Goal: Task Accomplishment & Management: Manage account settings

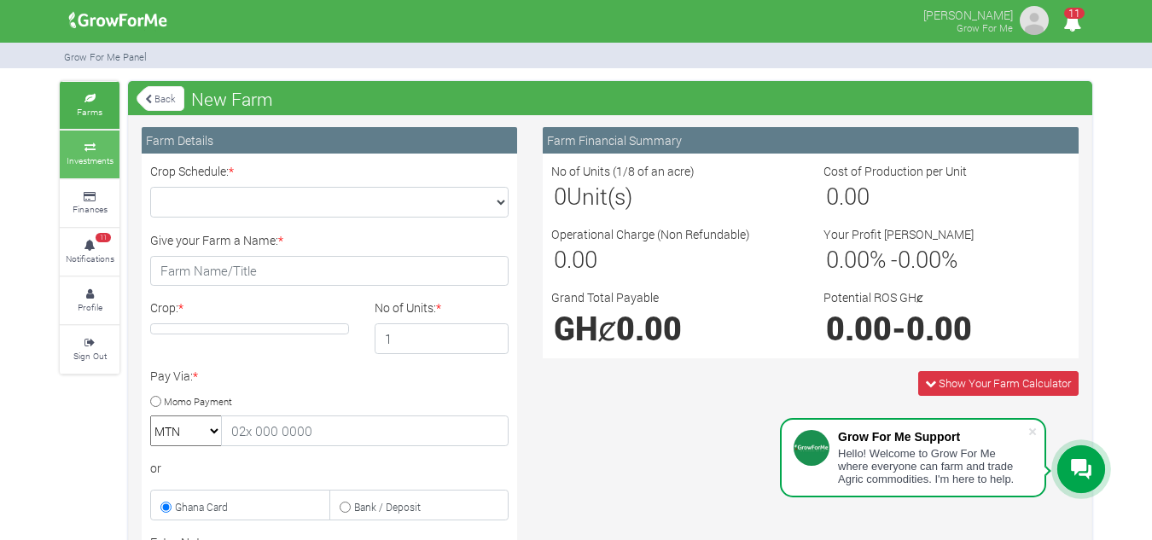
click at [84, 150] on icon at bounding box center [89, 147] width 51 height 9
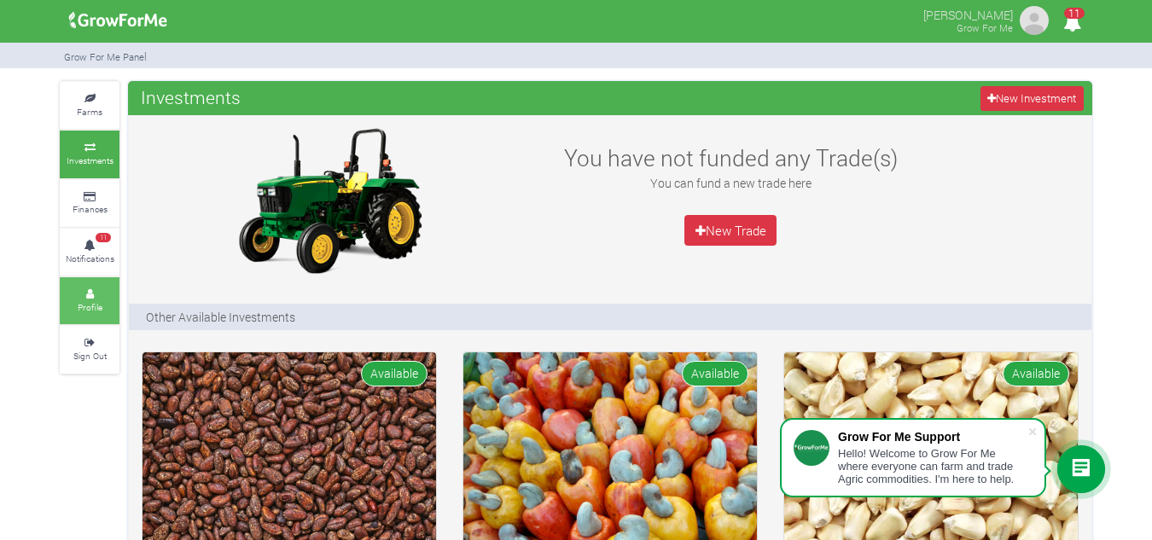
click at [94, 298] on link "Profile" at bounding box center [90, 300] width 60 height 47
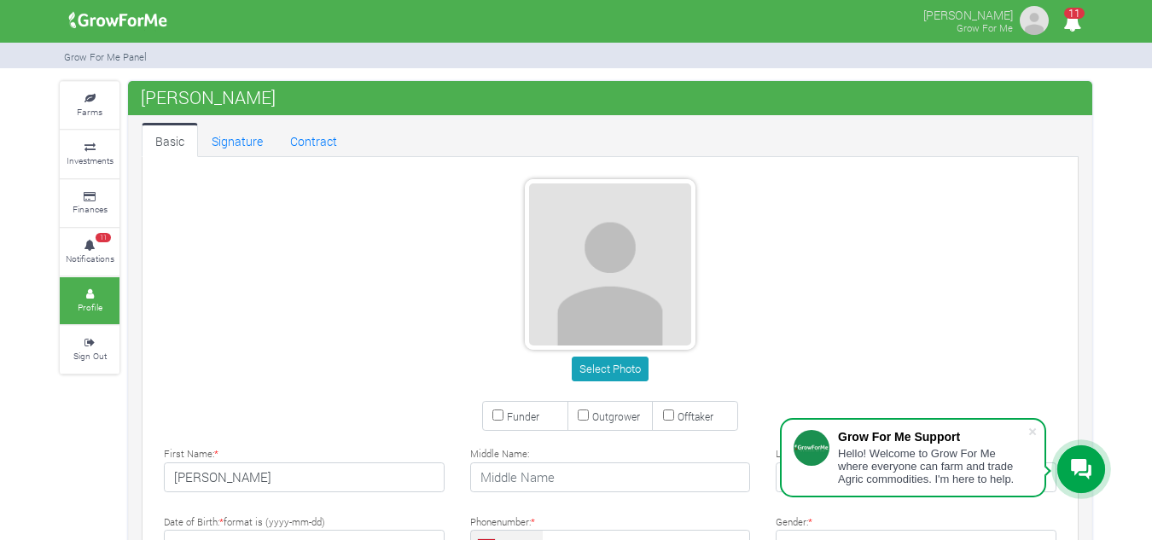
type input "53 339 0826"
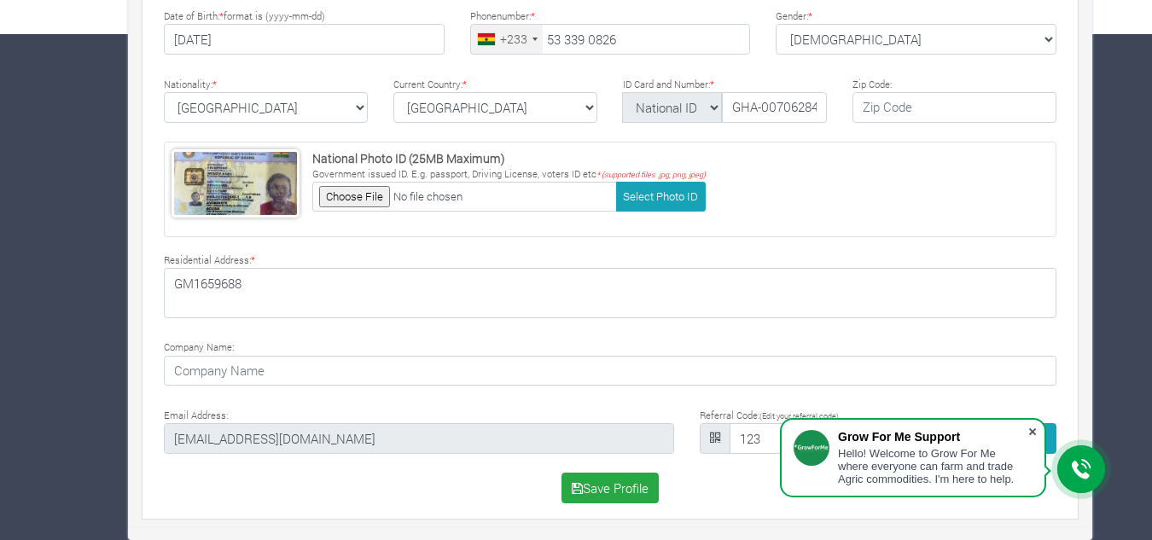
click at [1031, 428] on span at bounding box center [1032, 431] width 17 height 17
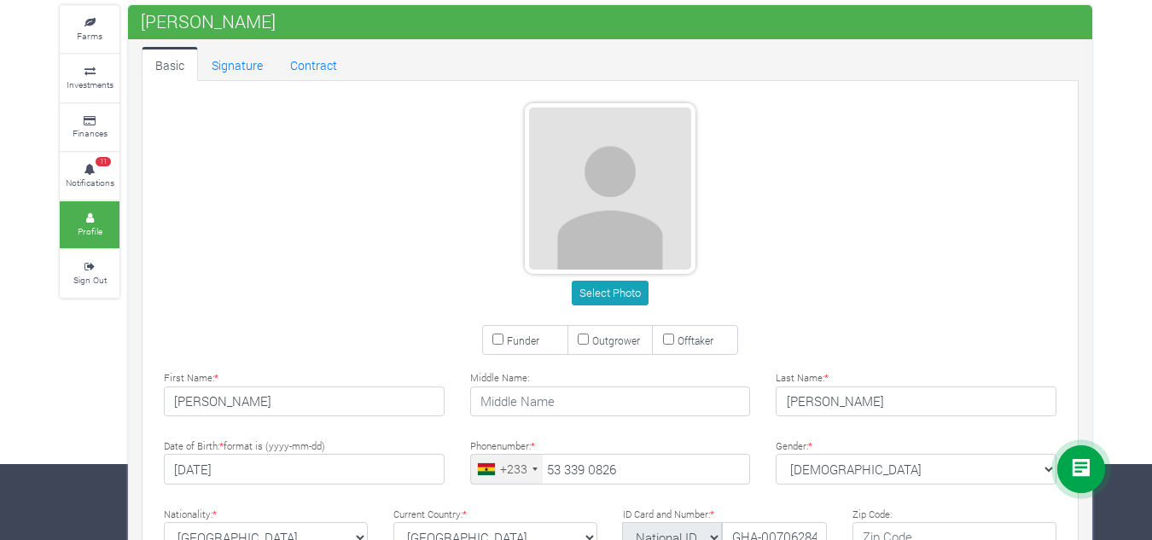
scroll to position [0, 0]
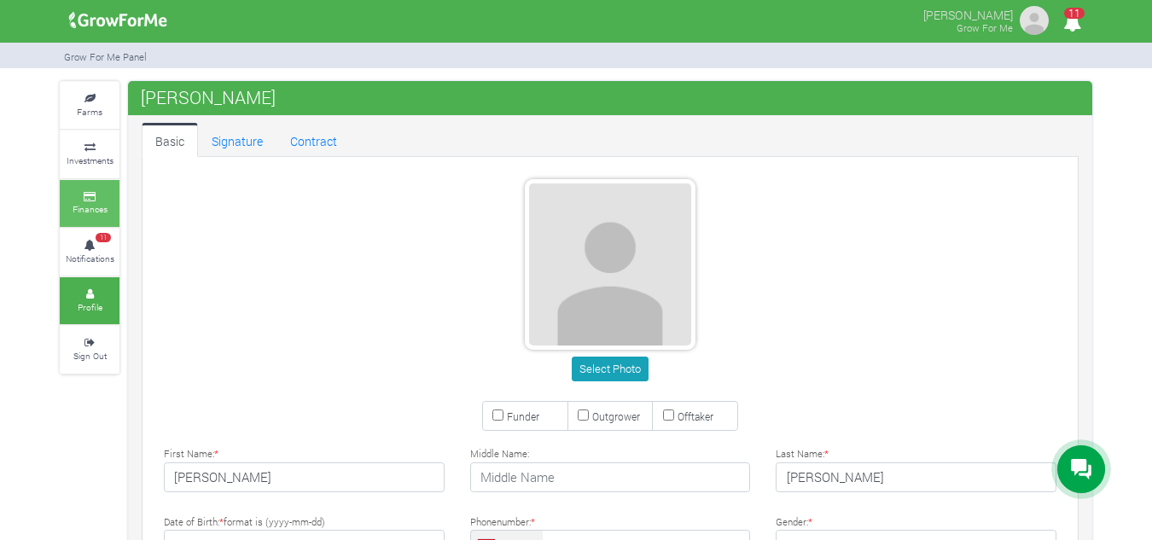
click at [91, 207] on small "Finances" at bounding box center [90, 209] width 35 height 12
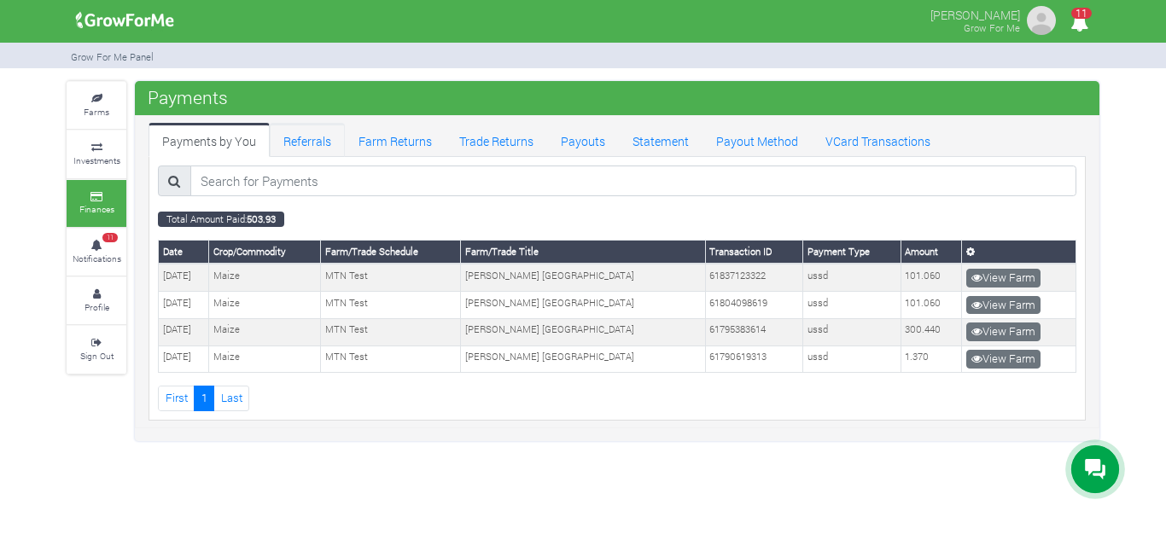
click at [298, 134] on link "Referrals" at bounding box center [307, 140] width 75 height 34
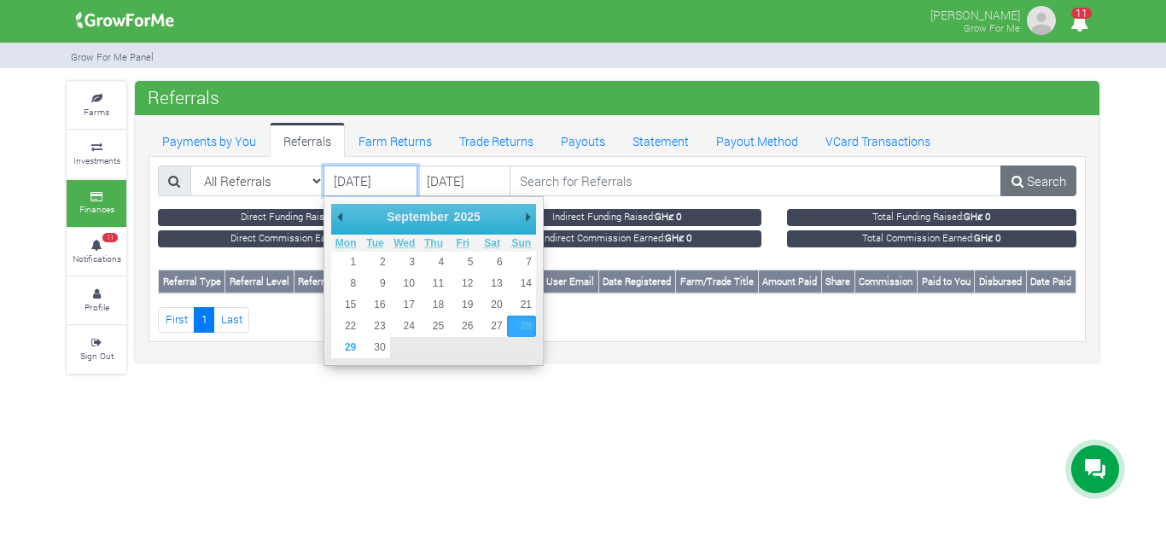
click at [405, 184] on input "[DATE]" at bounding box center [370, 181] width 94 height 31
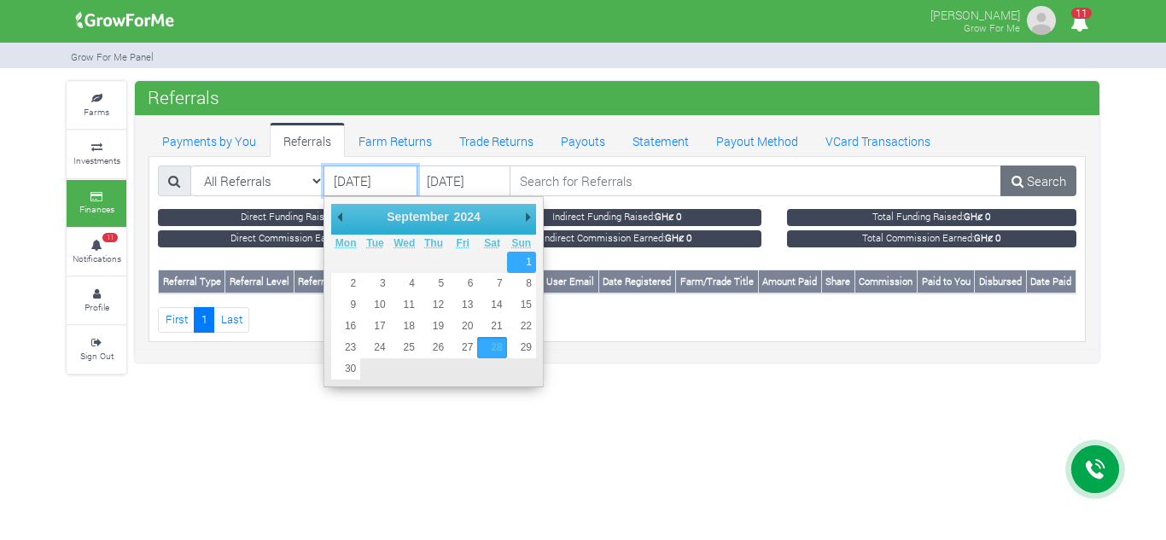
type input "[DATE]"
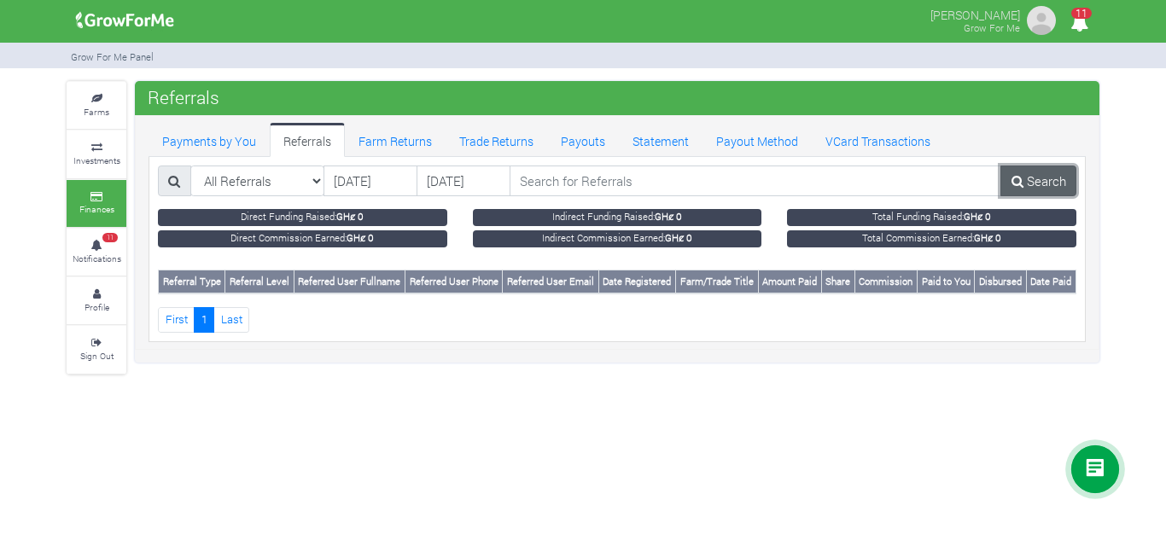
click at [1048, 175] on link "Search" at bounding box center [1038, 181] width 76 height 31
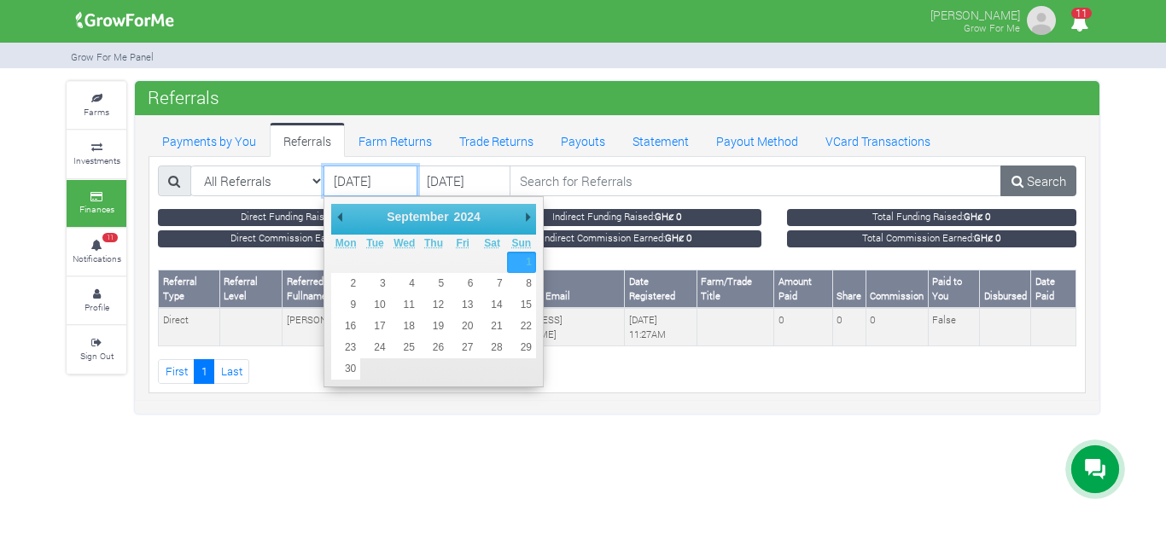
click at [400, 184] on input "01/09/2024" at bounding box center [370, 181] width 94 height 31
type input "[DATE]"
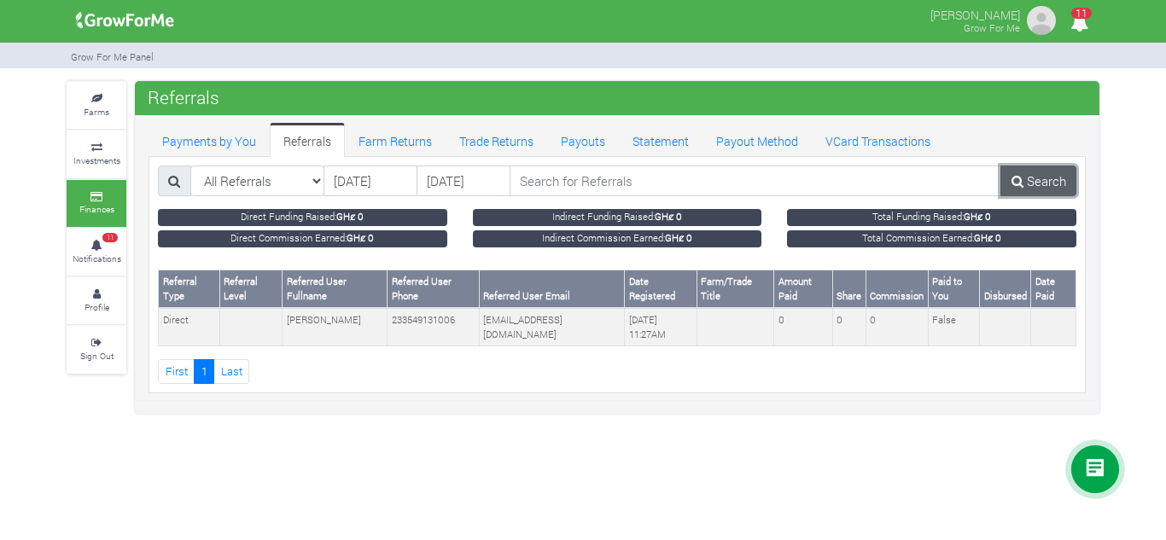
click at [1022, 173] on link "Search" at bounding box center [1038, 181] width 76 height 31
click at [755, 140] on link "Payout Method" at bounding box center [756, 140] width 109 height 34
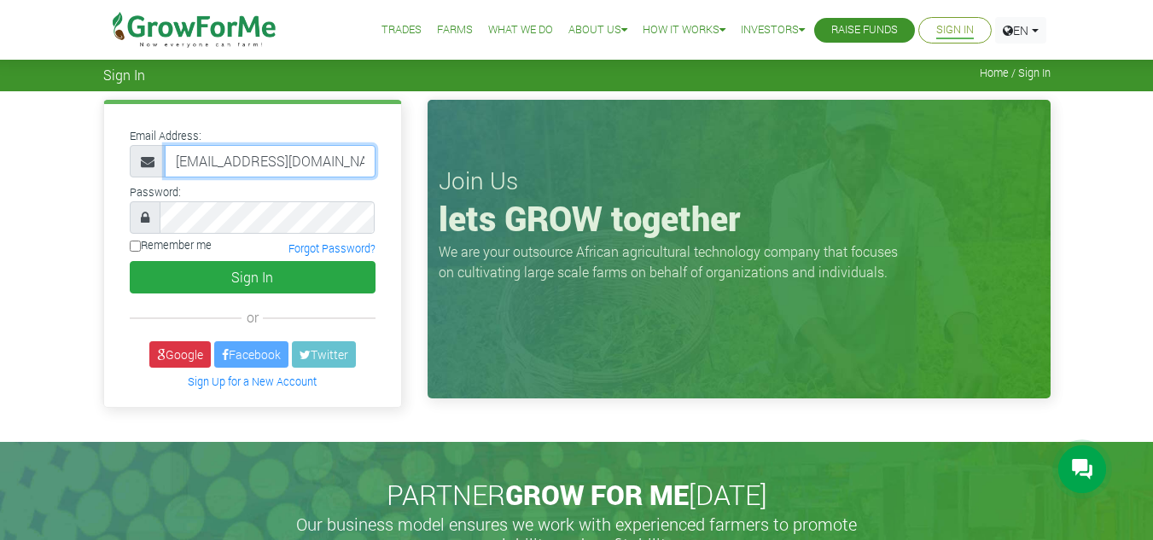
click at [333, 156] on input "[EMAIL_ADDRESS][DOMAIN_NAME]" at bounding box center [270, 161] width 211 height 32
type input "f"
type input "[EMAIL_ADDRESS][DOMAIN_NAME]"
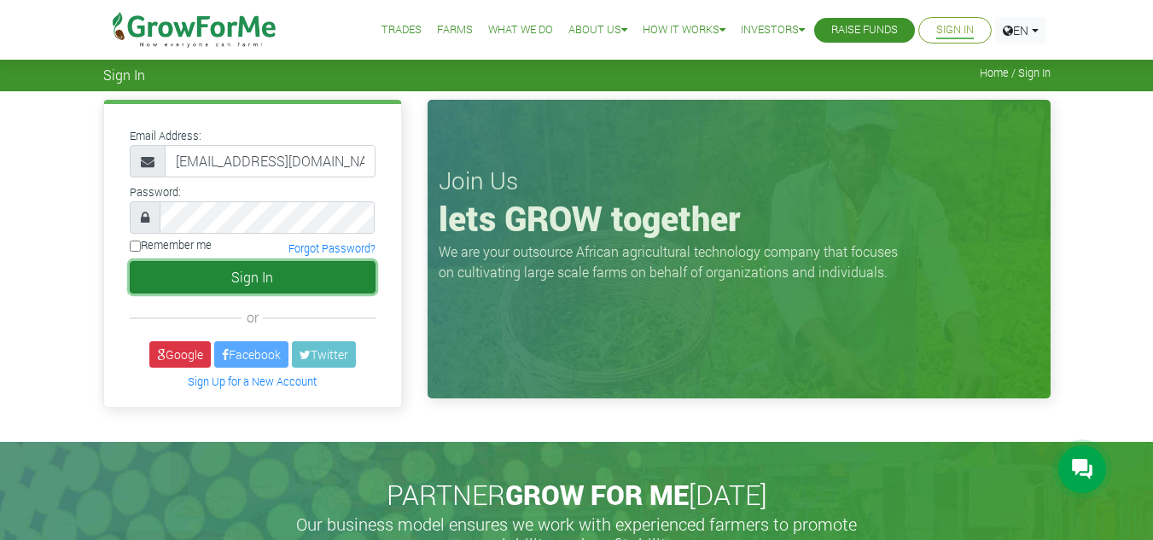
click at [274, 277] on button "Sign In" at bounding box center [253, 277] width 246 height 32
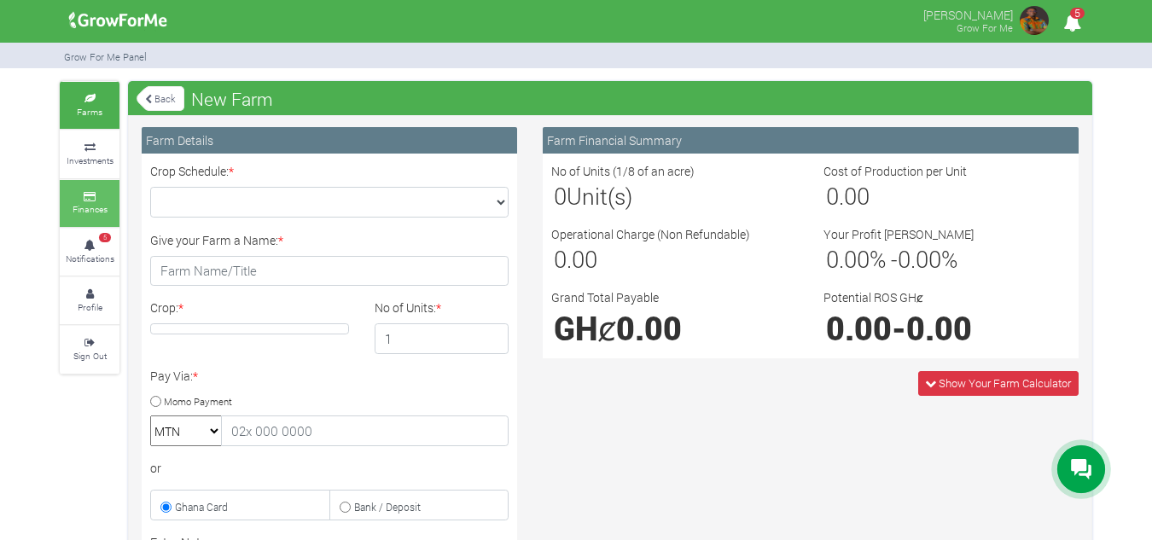
click at [102, 212] on small "Finances" at bounding box center [90, 209] width 35 height 12
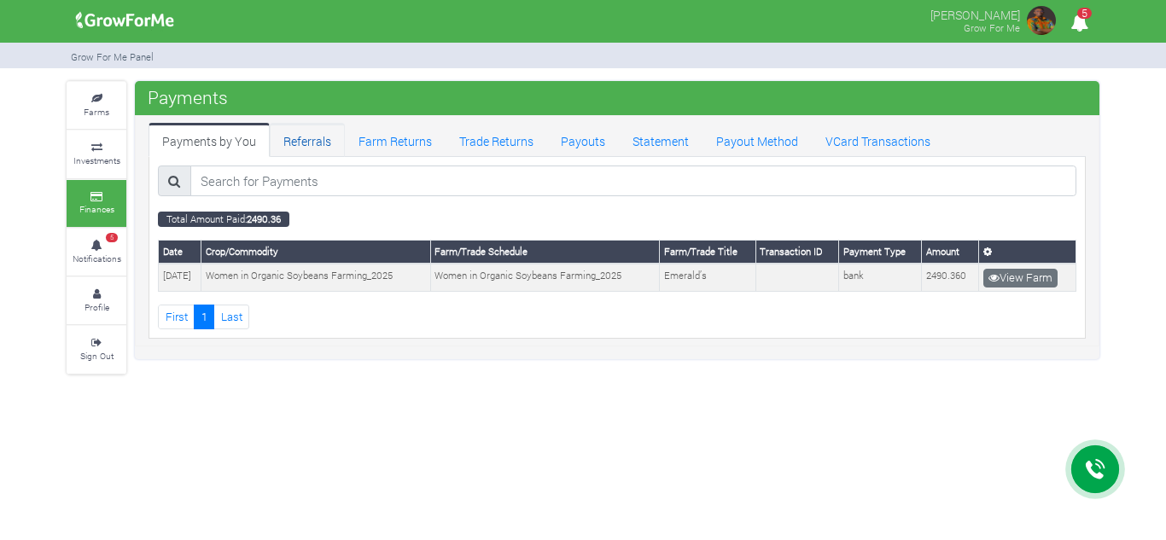
click at [299, 137] on link "Referrals" at bounding box center [307, 140] width 75 height 34
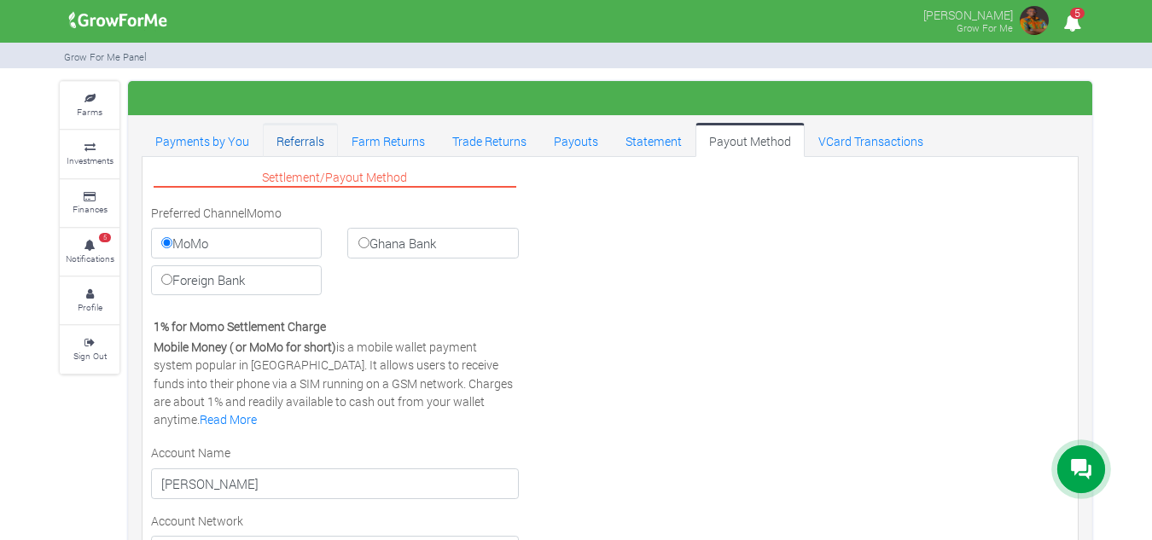
click at [314, 154] on link "Referrals" at bounding box center [300, 140] width 75 height 34
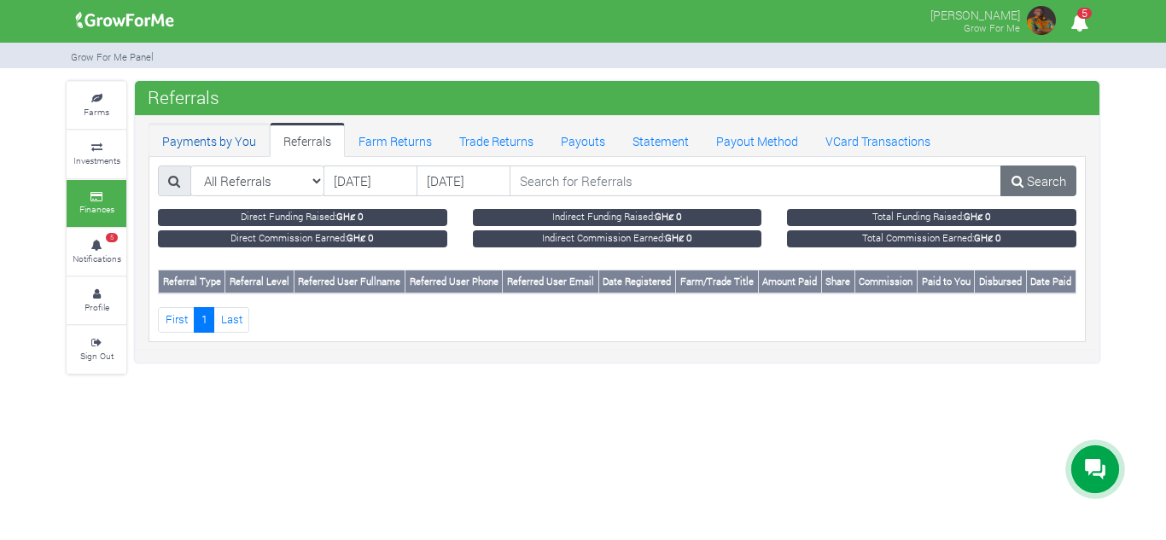
click at [198, 143] on link "Payments by You" at bounding box center [209, 140] width 121 height 34
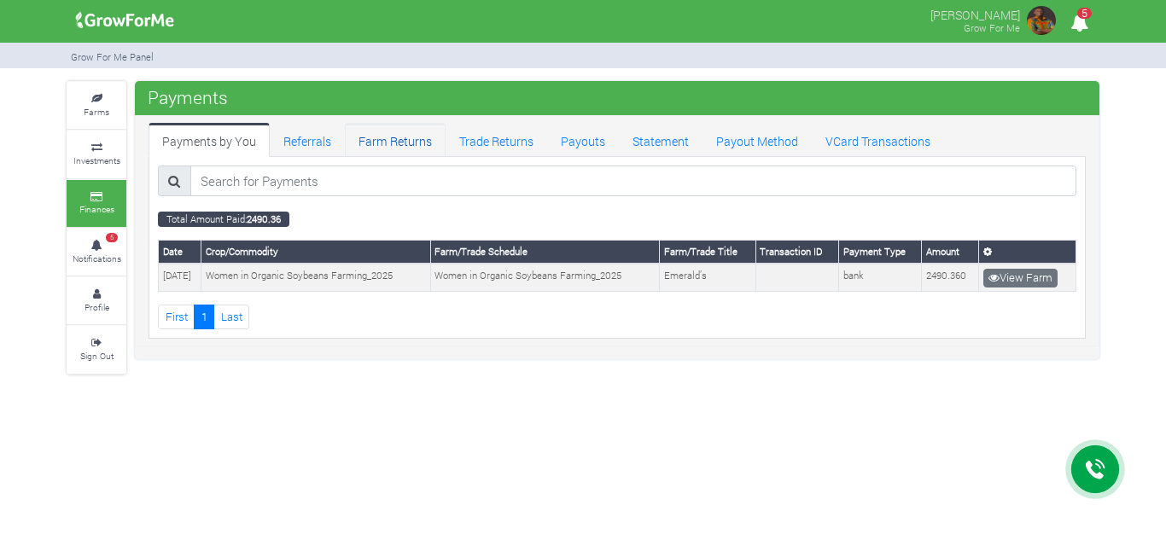
click at [414, 151] on link "Farm Returns" at bounding box center [395, 140] width 101 height 34
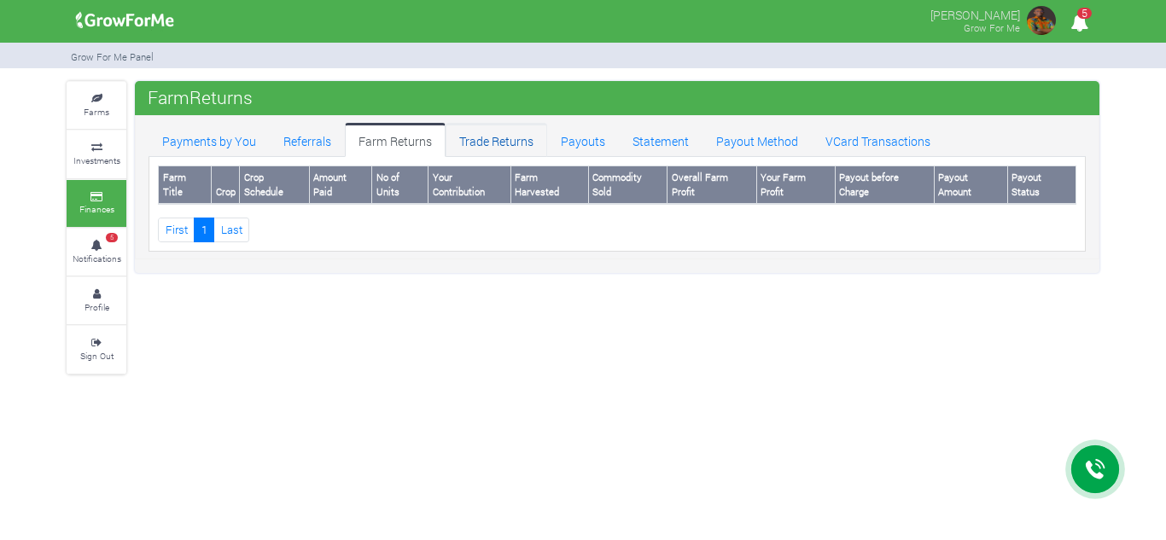
click at [503, 148] on link "Trade Returns" at bounding box center [497, 140] width 102 height 34
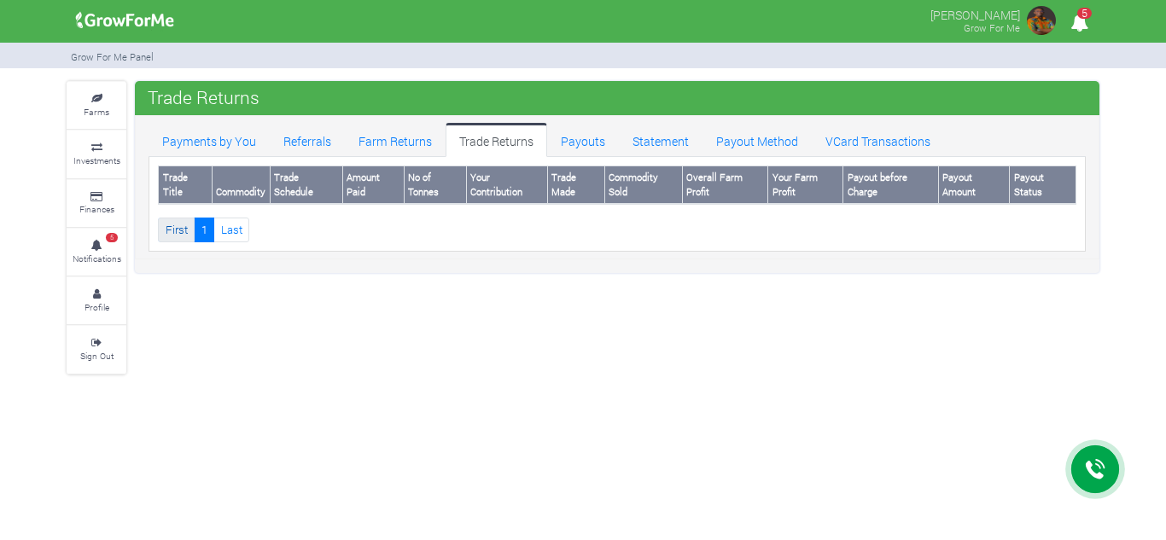
click at [171, 232] on link "First" at bounding box center [176, 230] width 37 height 25
click at [220, 238] on link "Last" at bounding box center [231, 230] width 36 height 25
click at [1035, 188] on th "Payout Status" at bounding box center [1043, 185] width 67 height 38
click at [1017, 193] on th "Payout Status" at bounding box center [1043, 185] width 67 height 38
drag, startPoint x: 1017, startPoint y: 193, endPoint x: 168, endPoint y: 224, distance: 848.9
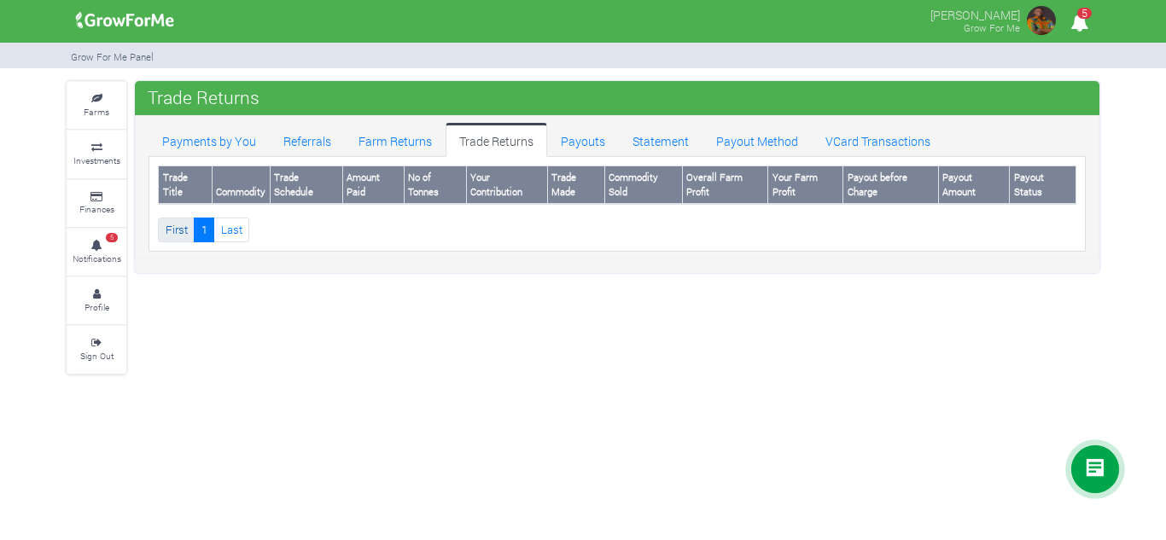
click at [168, 224] on div "Trade Title Commodity Trade Schedule Amount Paid No of Tonnes Your Contribution…" at bounding box center [617, 204] width 918 height 77
click at [107, 203] on small "Finances" at bounding box center [96, 209] width 35 height 12
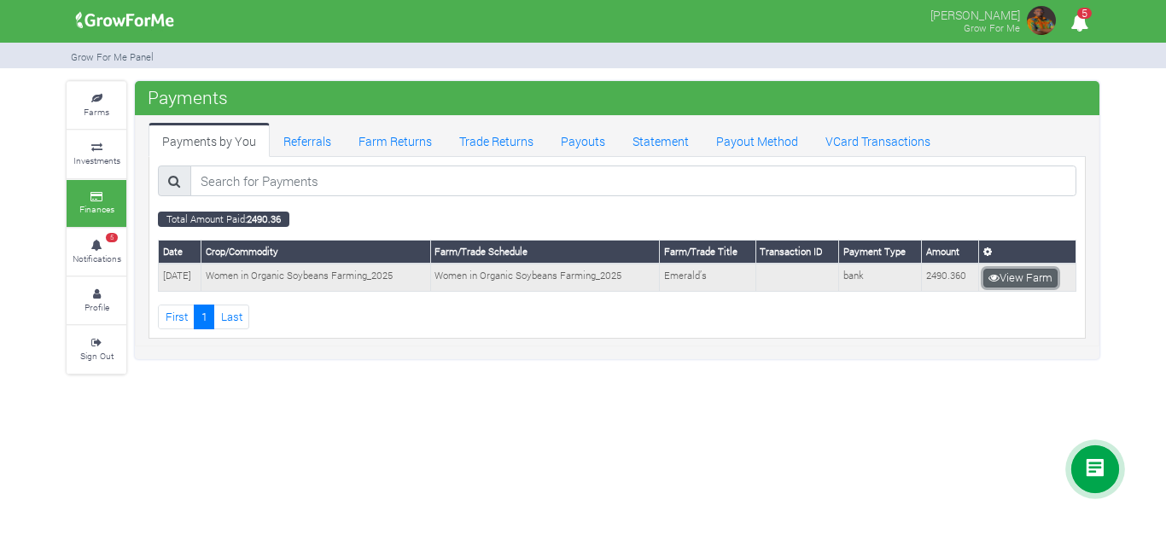
click at [1024, 282] on link "View Farm" at bounding box center [1020, 278] width 74 height 19
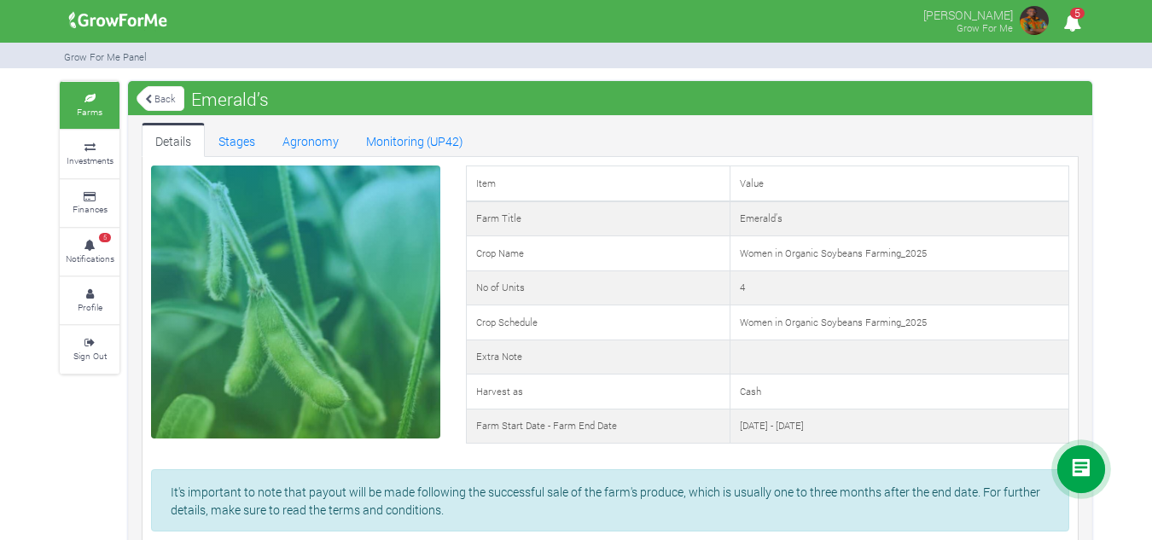
click at [152, 90] on link "Back" at bounding box center [161, 98] width 48 height 28
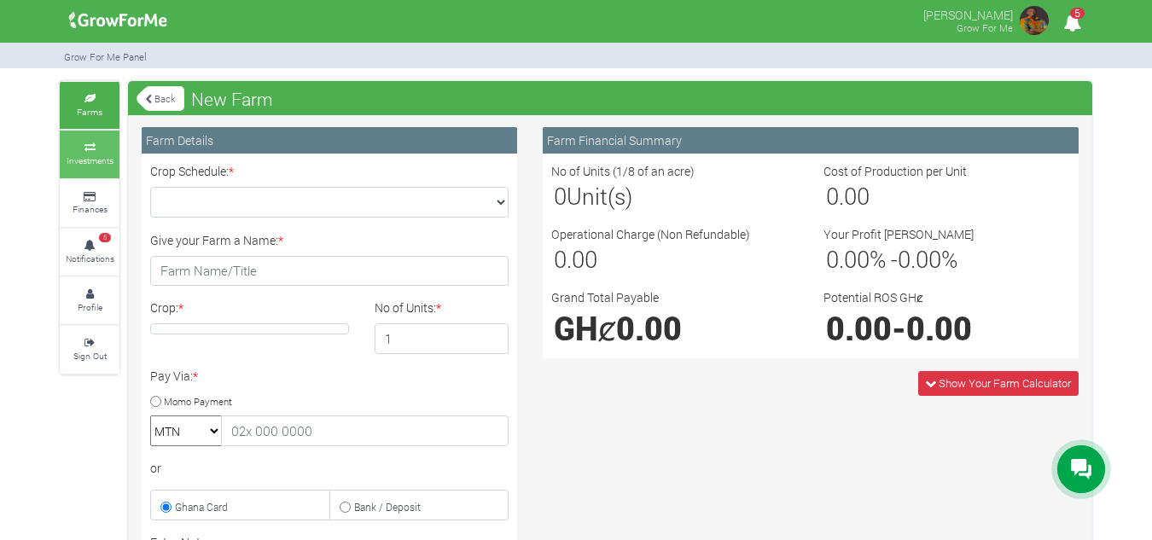
click at [90, 139] on link "Investments" at bounding box center [90, 154] width 60 height 47
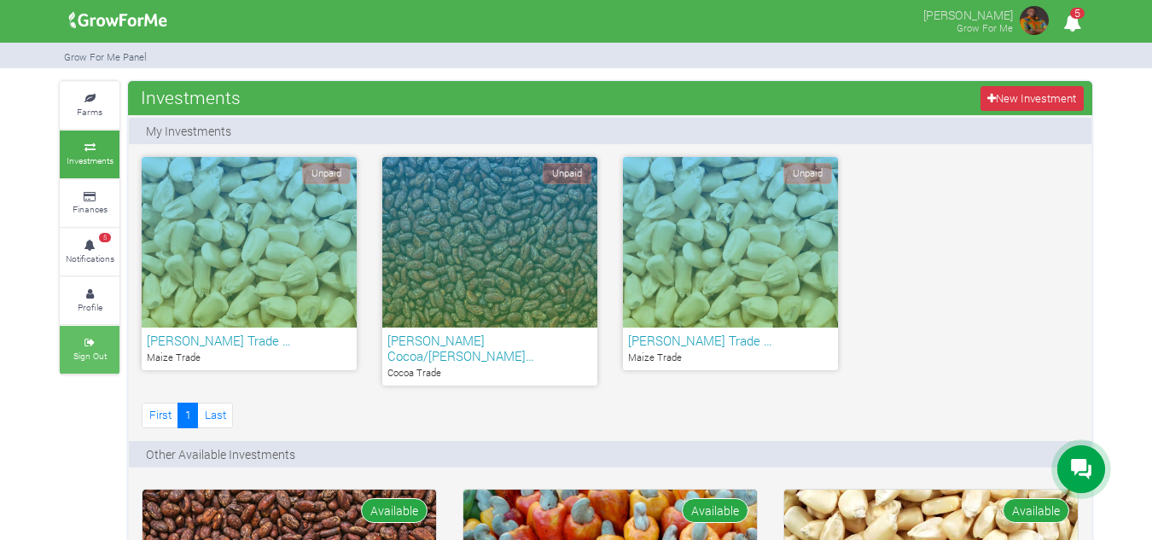
click at [96, 359] on small "Sign Out" at bounding box center [89, 356] width 33 height 12
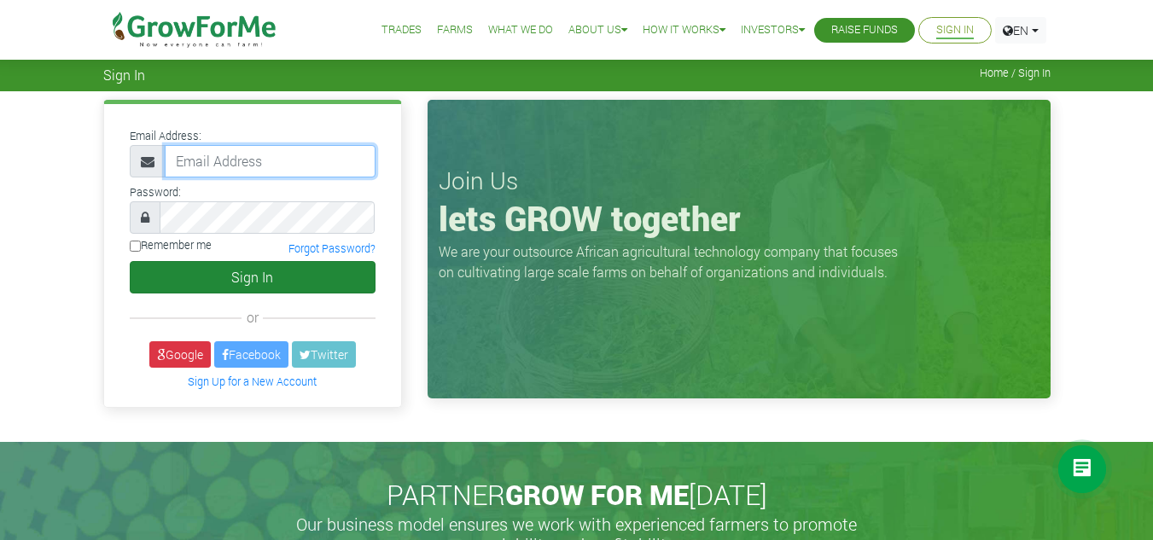
type input "[EMAIL_ADDRESS][DOMAIN_NAME]"
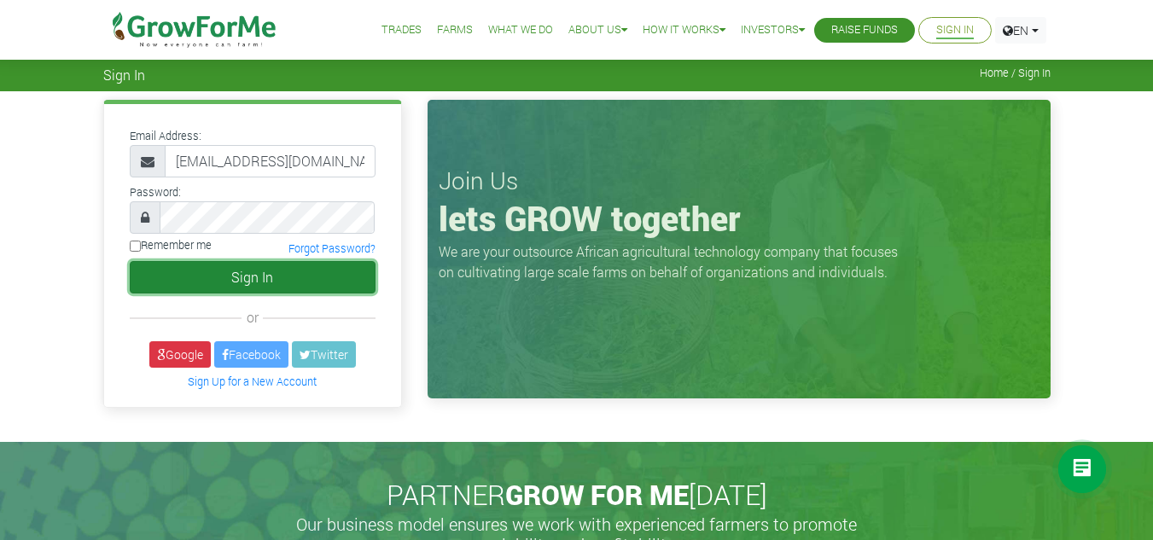
click at [244, 269] on button "Sign In" at bounding box center [253, 277] width 246 height 32
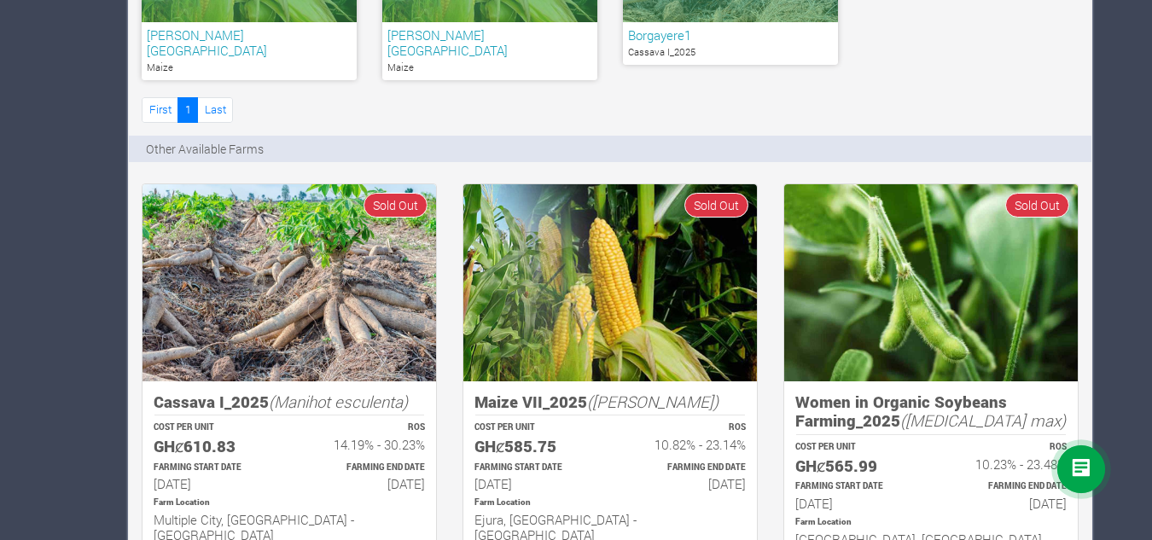
scroll to position [79, 0]
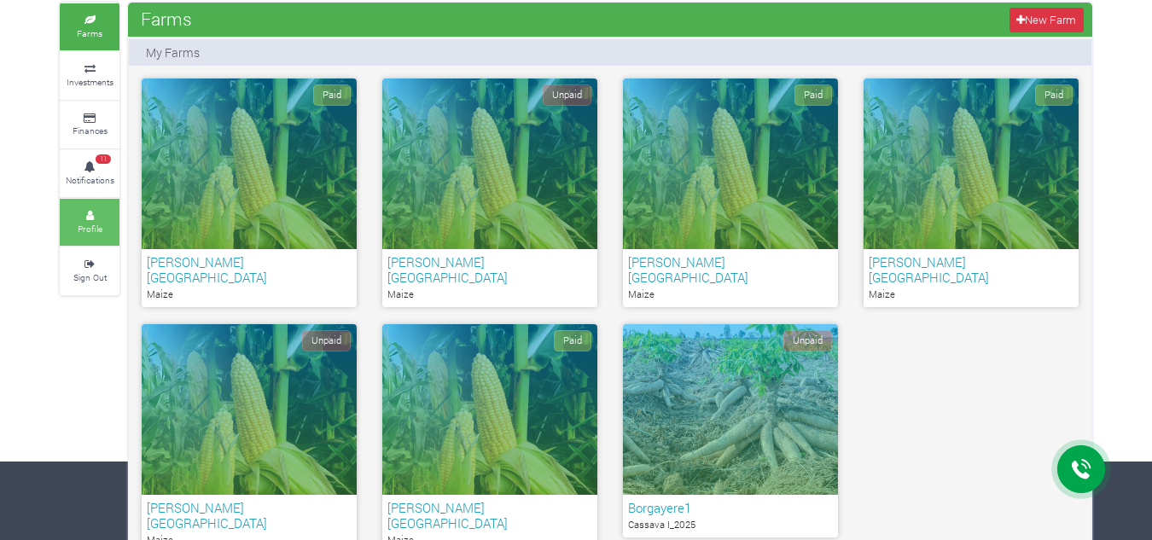
click at [101, 236] on link "Profile" at bounding box center [90, 222] width 60 height 47
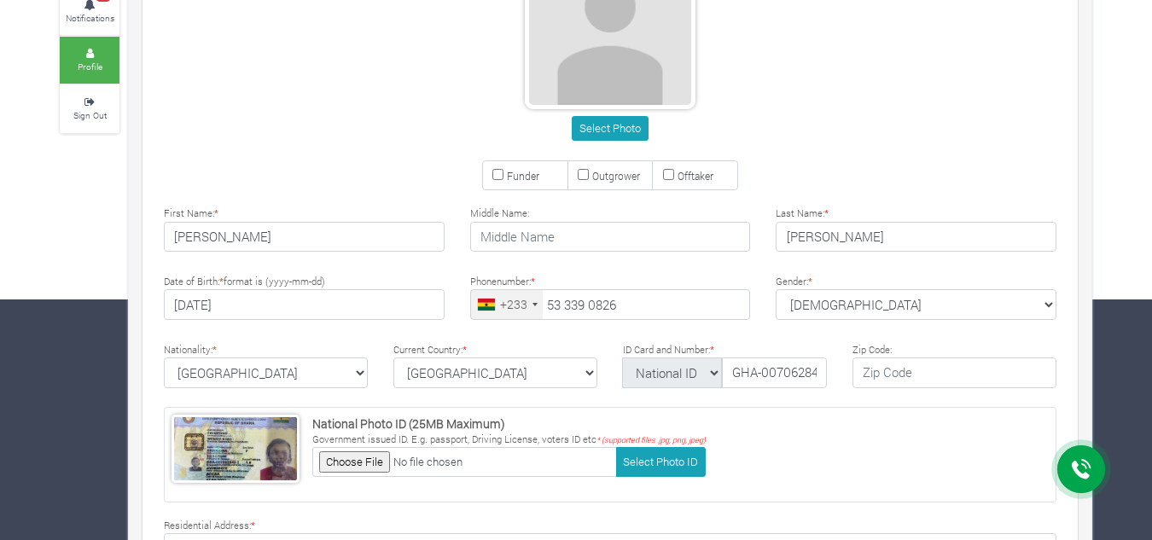
scroll to position [99, 0]
